Goal: Task Accomplishment & Management: Manage account settings

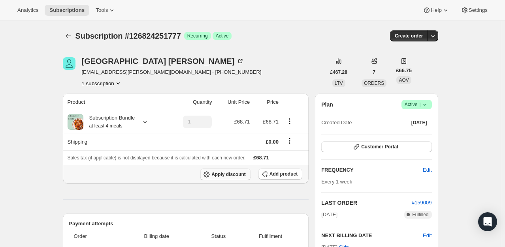
click at [244, 173] on span "Apply discount" at bounding box center [229, 175] width 34 height 6
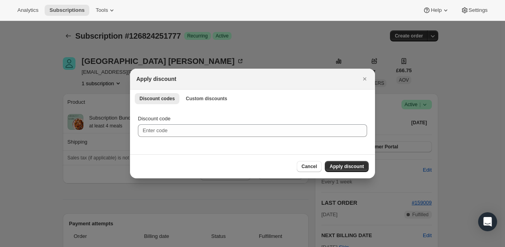
click at [195, 107] on div "Discount code" at bounding box center [252, 130] width 245 height 47
click at [195, 96] on span "Custom discounts" at bounding box center [207, 99] width 42 height 6
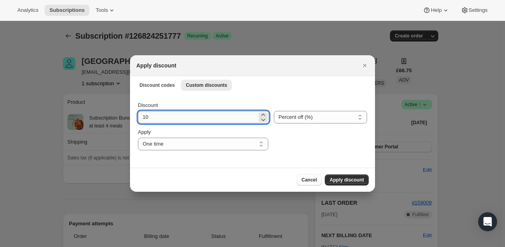
click at [165, 117] on input "10" at bounding box center [197, 117] width 119 height 13
type input "100"
click at [347, 179] on span "Apply discount" at bounding box center [347, 180] width 34 height 6
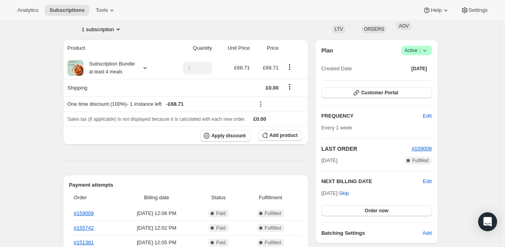
scroll to position [119, 0]
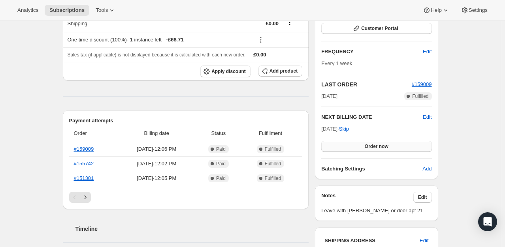
click at [377, 149] on button "Order now" at bounding box center [376, 146] width 110 height 11
click at [377, 149] on button "Click to confirm" at bounding box center [376, 146] width 110 height 11
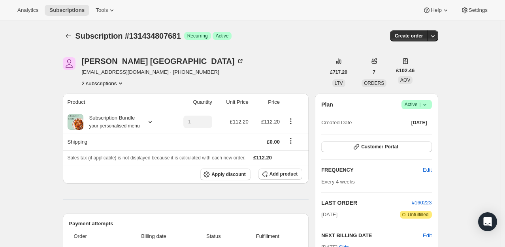
click at [429, 104] on icon at bounding box center [425, 105] width 8 height 8
click at [414, 133] on span "Cancel subscription" at bounding box center [419, 133] width 45 height 6
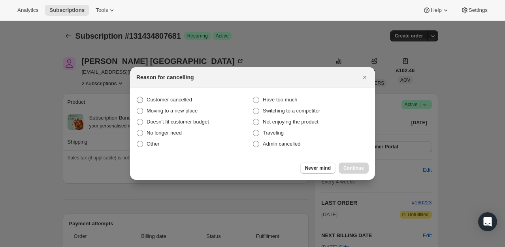
click at [144, 103] on label "Customer cancelled" at bounding box center [194, 99] width 116 height 11
click at [137, 97] on input "Customer cancelled" at bounding box center [137, 97] width 0 height 0
radio input "true"
click at [351, 170] on span "Continue" at bounding box center [354, 168] width 21 height 6
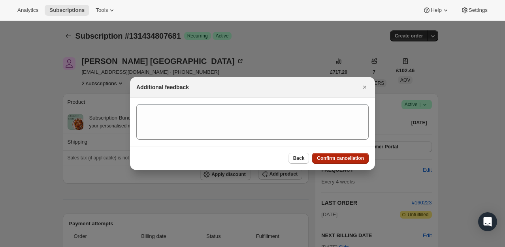
click at [359, 159] on span "Confirm cancellation" at bounding box center [340, 158] width 47 height 6
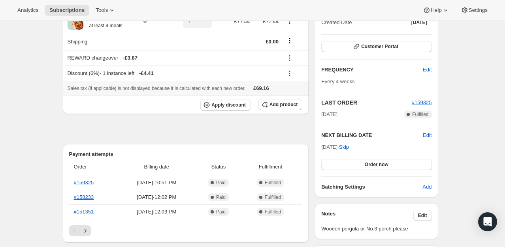
scroll to position [79, 0]
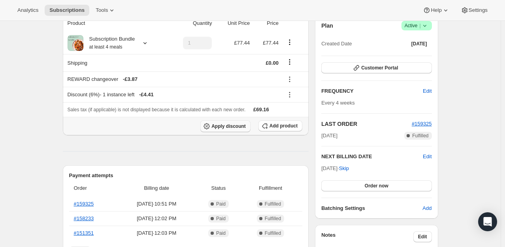
click at [225, 123] on button "Apply discount" at bounding box center [225, 127] width 50 height 12
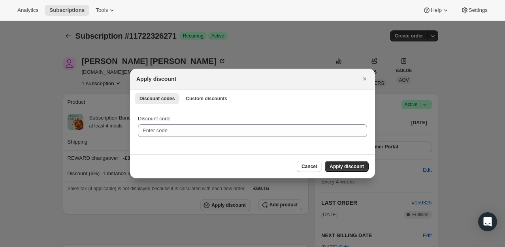
scroll to position [0, 0]
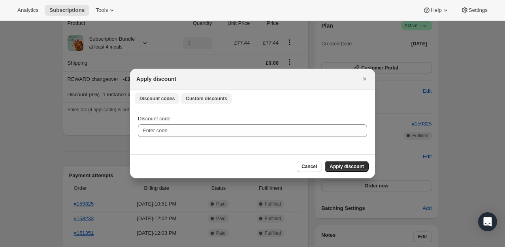
click at [214, 100] on span "Custom discounts" at bounding box center [207, 99] width 42 height 6
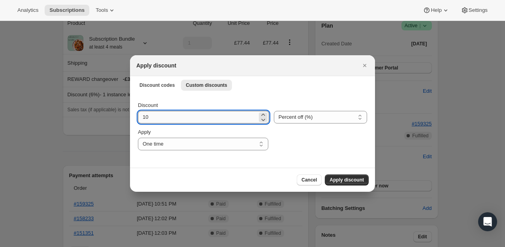
click at [174, 115] on input "10" at bounding box center [197, 117] width 119 height 13
type input "100"
click at [340, 178] on span "Apply discount" at bounding box center [347, 180] width 34 height 6
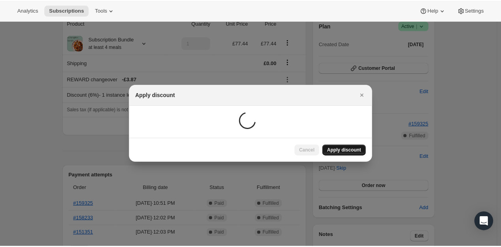
scroll to position [79, 0]
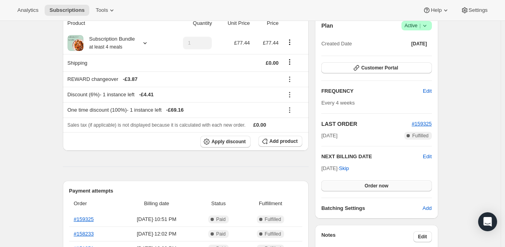
click at [379, 187] on span "Order now" at bounding box center [377, 186] width 24 height 6
click at [379, 187] on span "Click to confirm" at bounding box center [377, 186] width 36 height 6
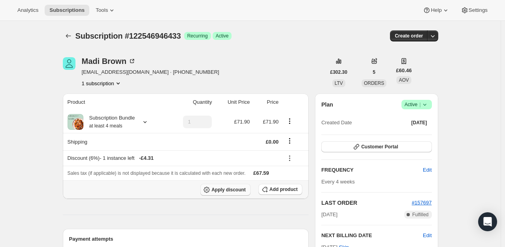
click at [225, 191] on span "Apply discount" at bounding box center [229, 190] width 34 height 6
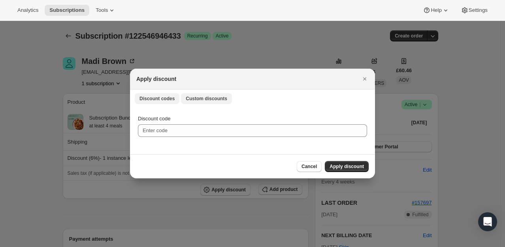
click at [212, 100] on span "Custom discounts" at bounding box center [207, 99] width 42 height 6
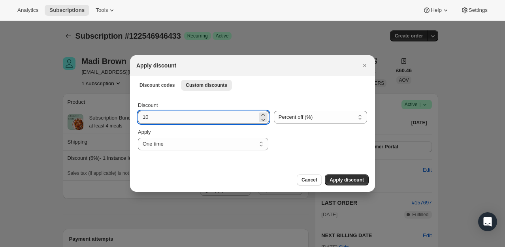
click at [174, 120] on input "10" at bounding box center [197, 117] width 119 height 13
type input "100"
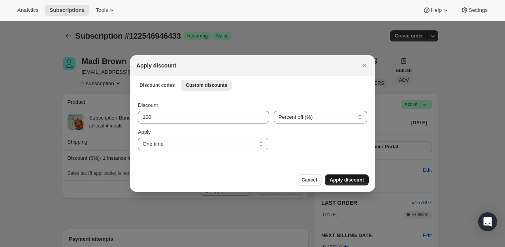
click at [347, 179] on span "Apply discount" at bounding box center [347, 180] width 34 height 6
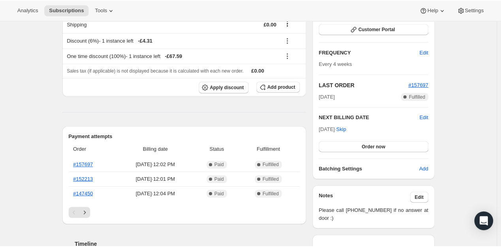
scroll to position [119, 0]
click at [372, 148] on span "Order now" at bounding box center [377, 147] width 24 height 6
click at [372, 148] on span "Click to confirm" at bounding box center [377, 147] width 36 height 6
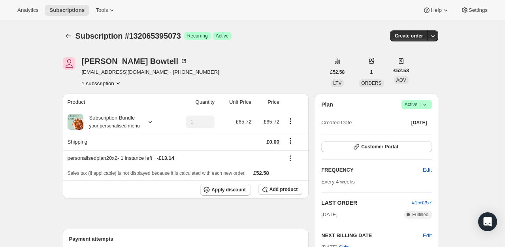
click at [429, 104] on icon at bounding box center [425, 105] width 8 height 8
click at [415, 135] on span "Cancel subscription" at bounding box center [419, 133] width 45 height 6
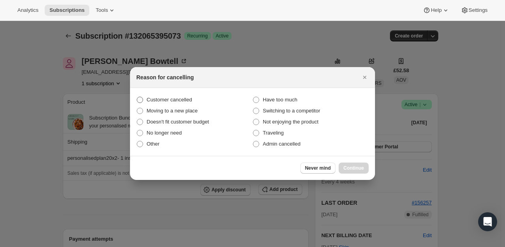
click at [172, 102] on span "Customer cancelled" at bounding box center [169, 100] width 45 height 6
click at [137, 97] on input "Customer cancelled" at bounding box center [137, 97] width 0 height 0
radio input "true"
click at [363, 169] on span "Continue" at bounding box center [354, 168] width 21 height 6
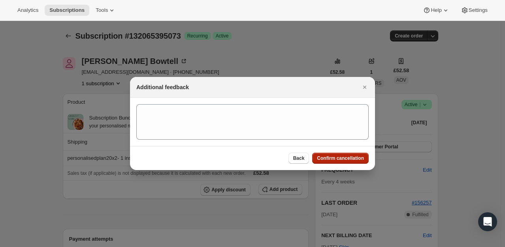
click at [349, 161] on span "Confirm cancellation" at bounding box center [340, 158] width 47 height 6
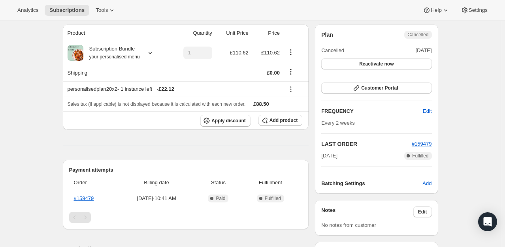
scroll to position [79, 0]
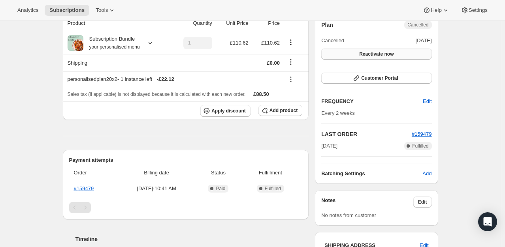
click at [375, 53] on span "Reactivate now" at bounding box center [376, 54] width 34 height 6
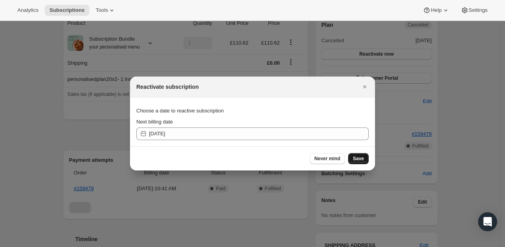
click at [365, 159] on button "Save" at bounding box center [358, 158] width 21 height 11
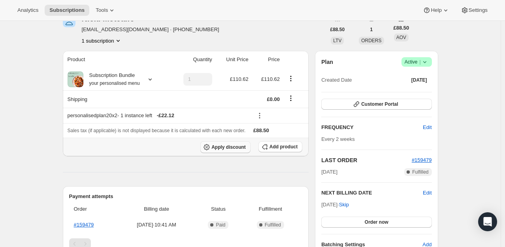
click at [232, 150] on span "Apply discount" at bounding box center [229, 147] width 34 height 6
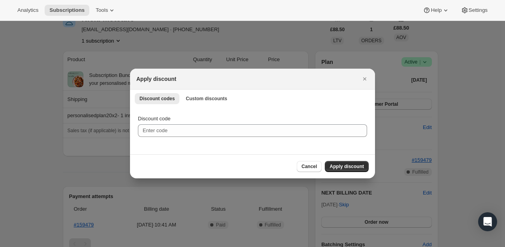
scroll to position [0, 0]
click at [215, 100] on span "Custom discounts" at bounding box center [207, 99] width 42 height 6
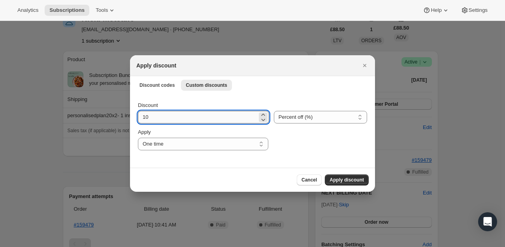
click at [157, 120] on input "10" at bounding box center [197, 117] width 119 height 13
type input "100"
click at [352, 179] on span "Apply discount" at bounding box center [347, 180] width 34 height 6
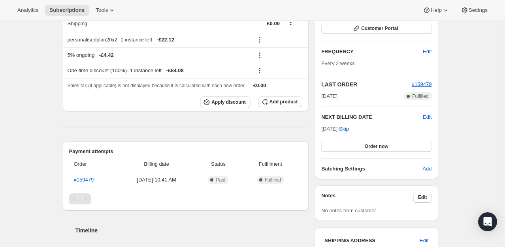
scroll to position [158, 0]
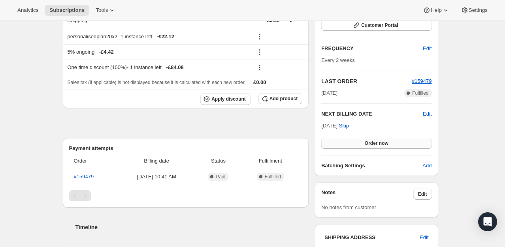
click at [380, 142] on span "Order now" at bounding box center [377, 143] width 24 height 6
click at [380, 142] on span "Click to confirm" at bounding box center [377, 143] width 36 height 6
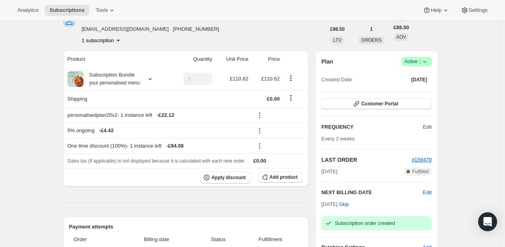
scroll to position [79, 0]
click at [427, 57] on div "Plan Success Active | Created Date [DATE] Customer Portal FREQUENCY Edit Every …" at bounding box center [376, 155] width 123 height 208
click at [425, 62] on icon at bounding box center [425, 62] width 8 height 8
click at [410, 93] on span "Cancel subscription" at bounding box center [419, 91] width 45 height 6
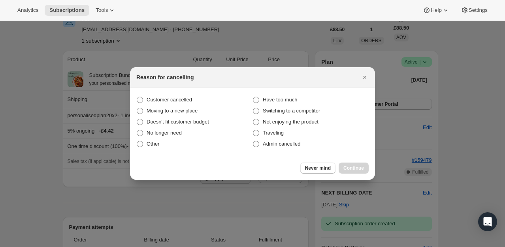
scroll to position [0, 0]
click at [183, 97] on span "Customer cancelled" at bounding box center [169, 100] width 45 height 6
click at [137, 97] on input "Customer cancelled" at bounding box center [137, 97] width 0 height 0
radio input "true"
click at [347, 166] on span "Continue" at bounding box center [354, 168] width 21 height 6
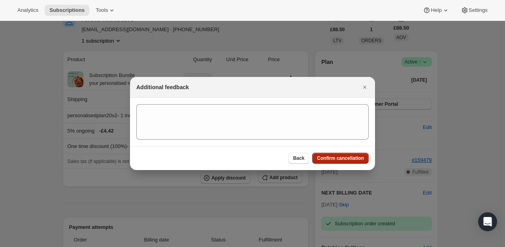
click at [343, 162] on button "Confirm cancellation" at bounding box center [340, 158] width 57 height 11
